Goal: Task Accomplishment & Management: Manage account settings

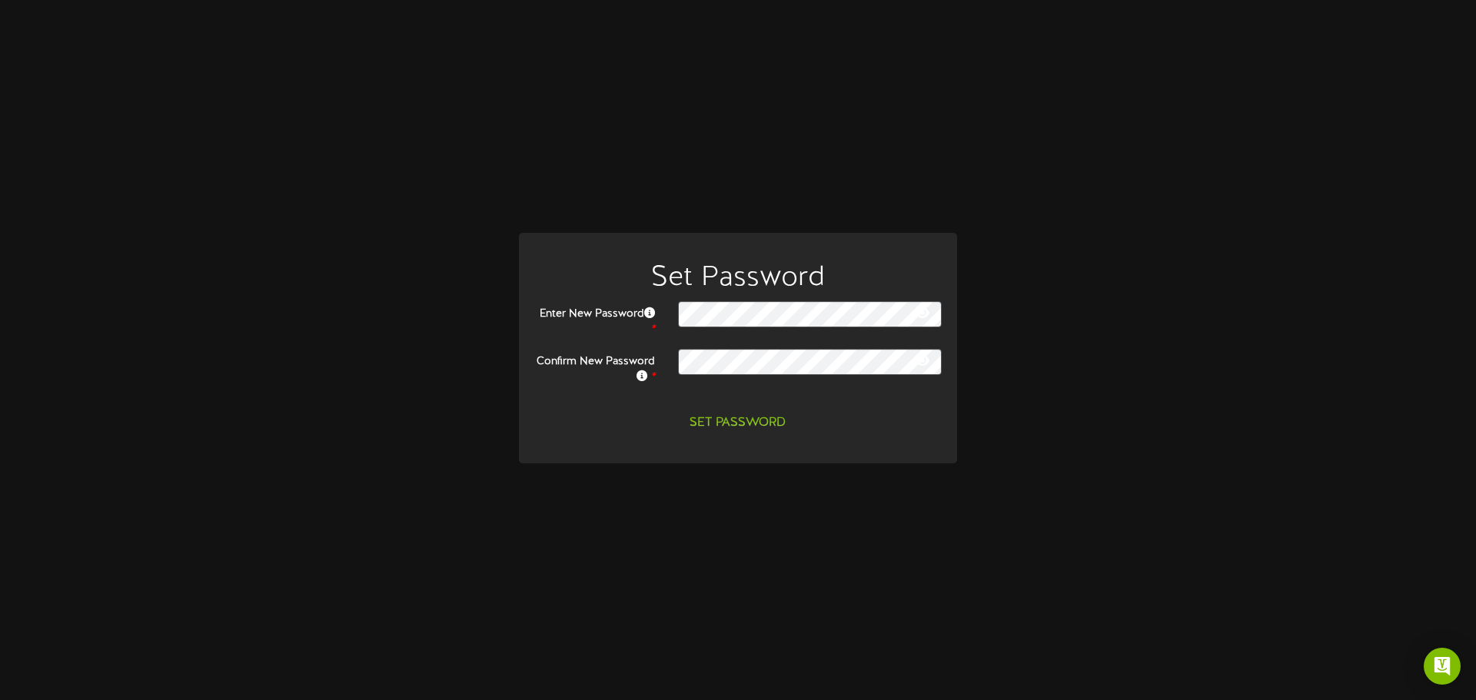
click at [929, 365] on icon at bounding box center [923, 360] width 14 height 12
click at [929, 365] on icon at bounding box center [923, 360] width 15 height 12
click at [926, 318] on icon at bounding box center [923, 313] width 14 height 12
click at [926, 318] on icon at bounding box center [923, 313] width 15 height 12
click at [755, 423] on button "Set Password" at bounding box center [737, 423] width 115 height 27
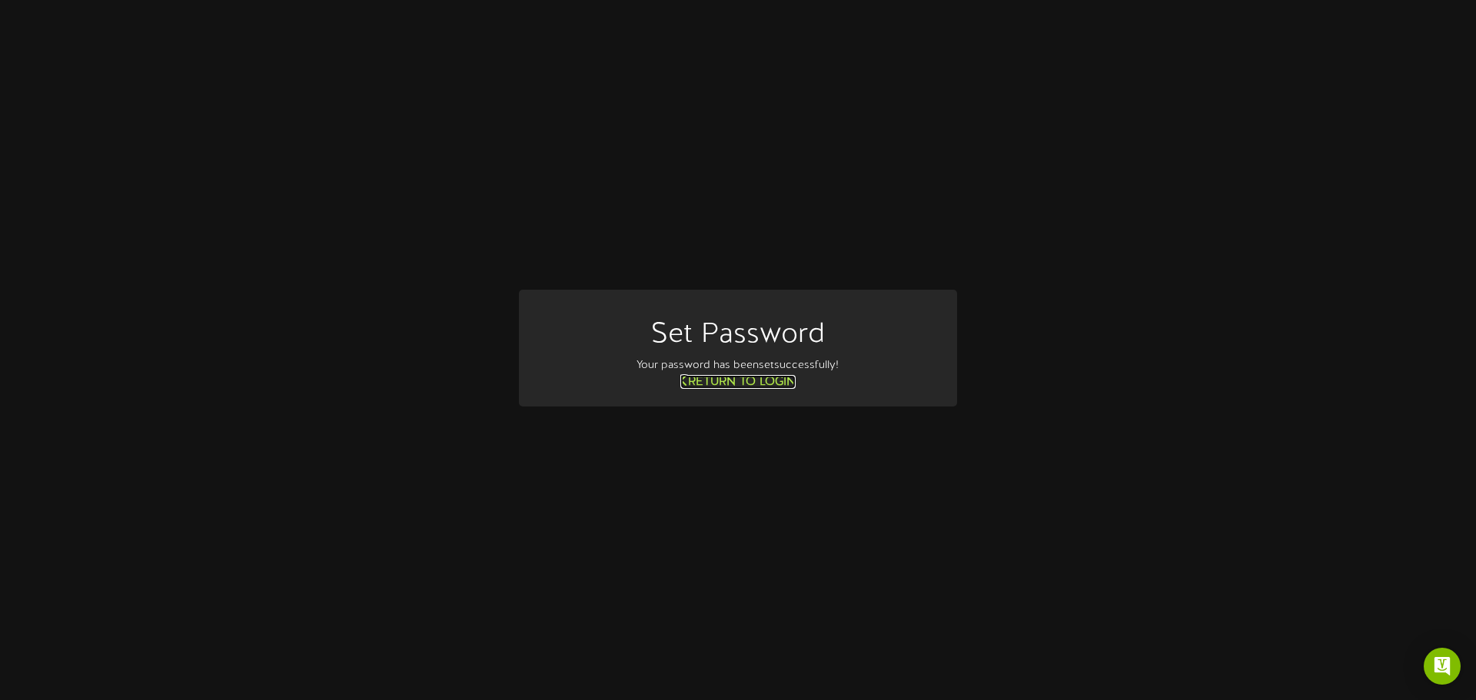
click at [749, 381] on link "Return to Login" at bounding box center [737, 382] width 115 height 14
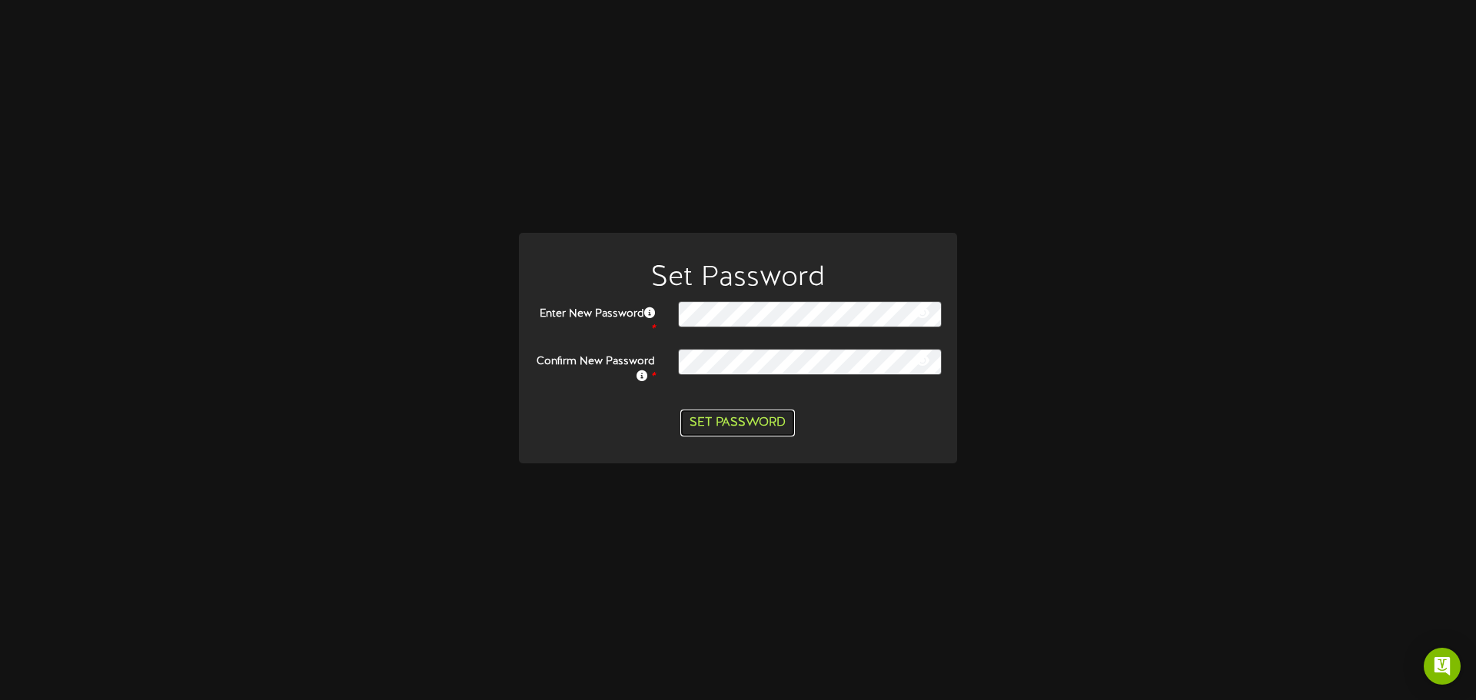
click at [739, 425] on button "Set Password" at bounding box center [737, 423] width 115 height 27
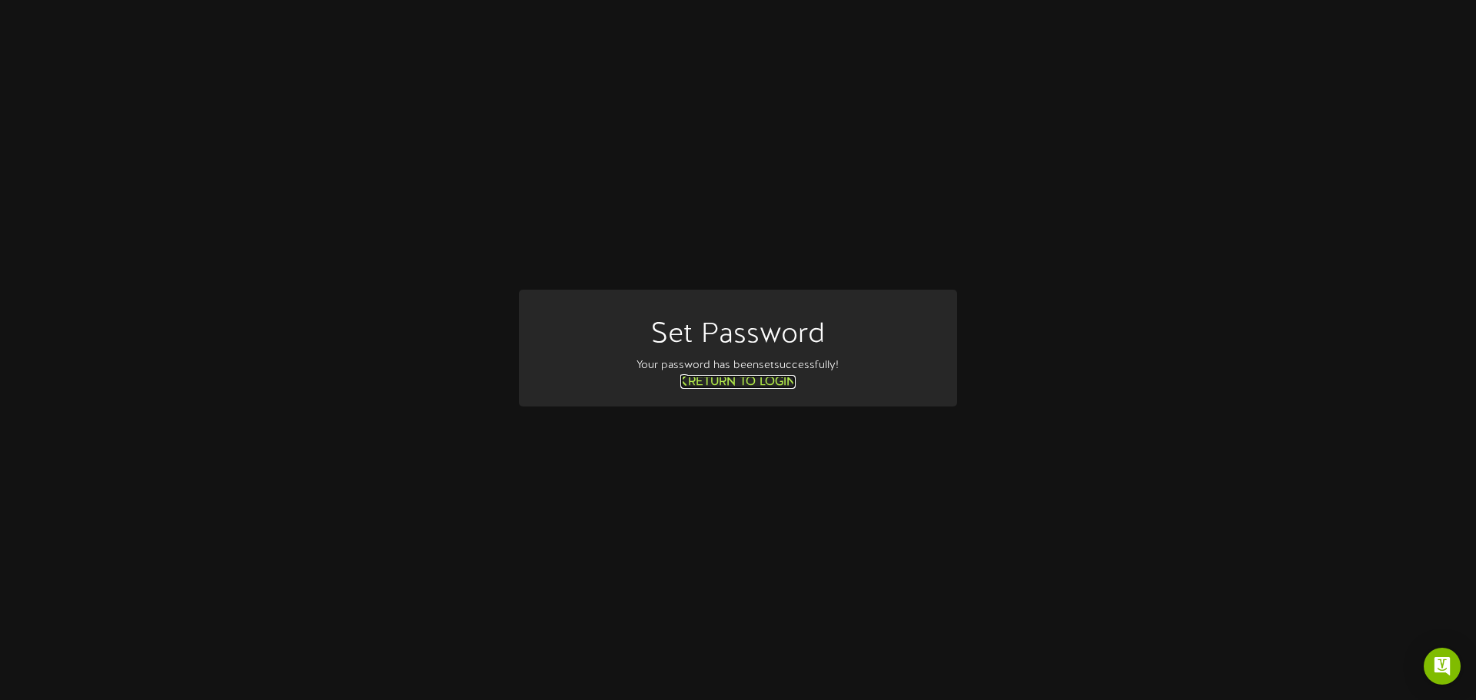
click at [779, 381] on link "Return to Login" at bounding box center [737, 382] width 115 height 14
